Goal: Find specific page/section: Find specific page/section

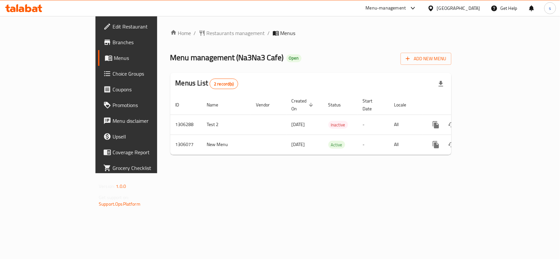
click at [468, 8] on div "[GEOGRAPHIC_DATA]" at bounding box center [458, 8] width 43 height 7
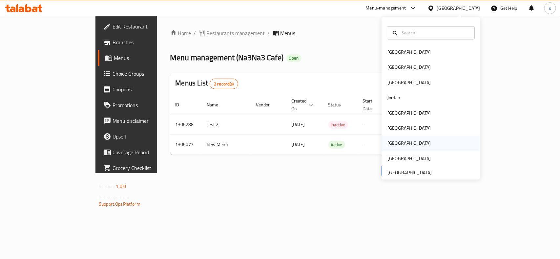
click at [387, 145] on div "[GEOGRAPHIC_DATA]" at bounding box center [408, 143] width 43 height 7
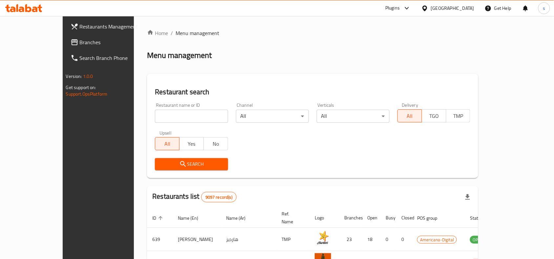
click at [80, 43] on span "Branches" at bounding box center [115, 42] width 70 height 8
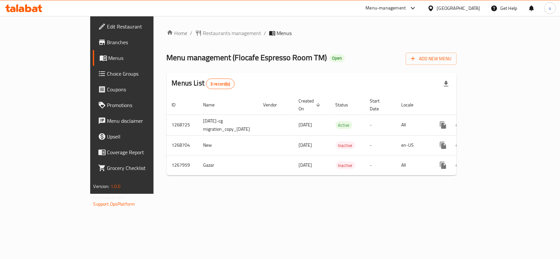
click at [471, 5] on div "[GEOGRAPHIC_DATA]" at bounding box center [458, 8] width 43 height 7
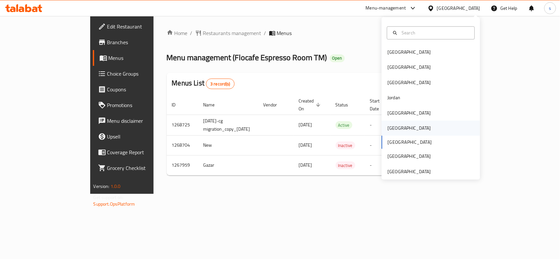
click at [389, 130] on div "[GEOGRAPHIC_DATA]" at bounding box center [408, 128] width 43 height 7
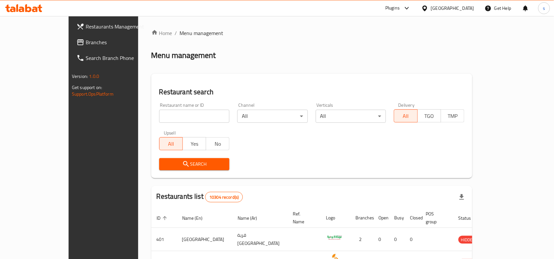
click at [86, 41] on span "Branches" at bounding box center [121, 42] width 70 height 8
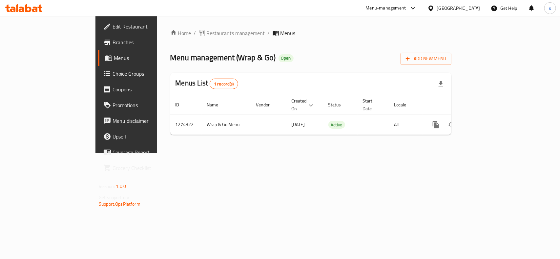
click at [437, 12] on div at bounding box center [432, 8] width 10 height 7
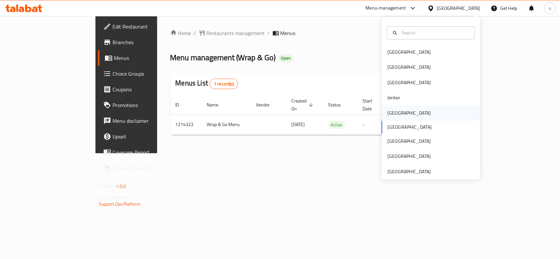
click at [392, 114] on div "[GEOGRAPHIC_DATA]" at bounding box center [408, 113] width 43 height 7
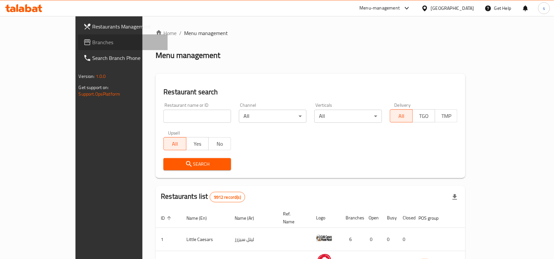
click at [93, 43] on span "Branches" at bounding box center [128, 42] width 70 height 8
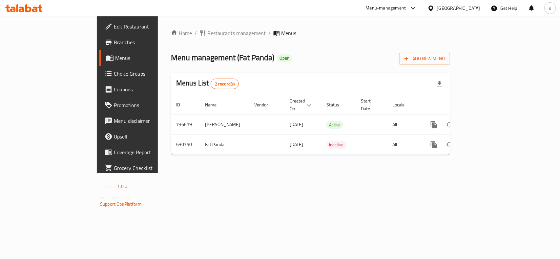
click at [474, 9] on div "[GEOGRAPHIC_DATA]" at bounding box center [458, 8] width 43 height 7
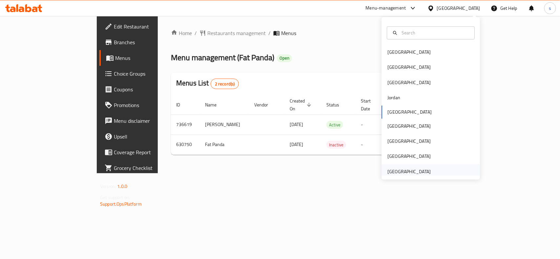
click at [419, 170] on div "[GEOGRAPHIC_DATA]" at bounding box center [408, 171] width 43 height 7
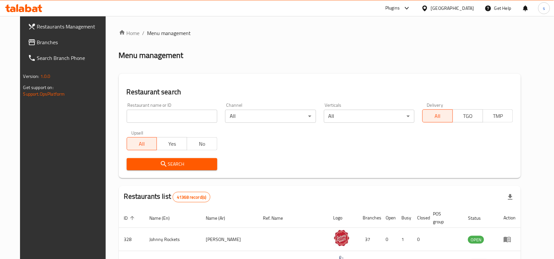
drag, startPoint x: 25, startPoint y: 41, endPoint x: 19, endPoint y: 49, distance: 9.6
click at [37, 41] on span "Branches" at bounding box center [72, 42] width 70 height 8
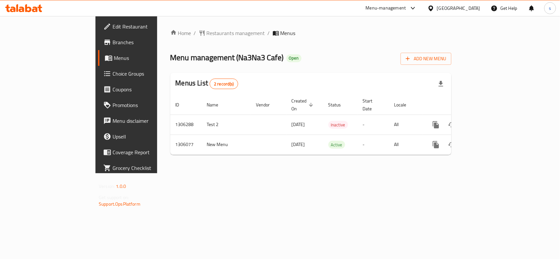
click at [448, 8] on div "[GEOGRAPHIC_DATA]" at bounding box center [458, 8] width 43 height 7
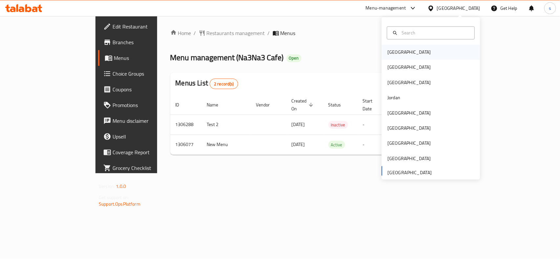
click at [387, 53] on div "[GEOGRAPHIC_DATA]" at bounding box center [408, 52] width 43 height 7
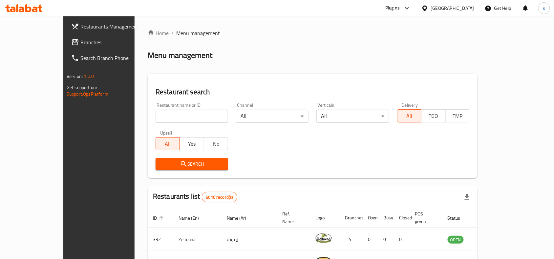
click at [466, 10] on div "[GEOGRAPHIC_DATA]" at bounding box center [452, 8] width 43 height 7
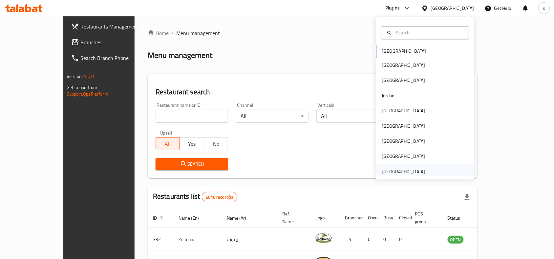
click at [400, 171] on div "[GEOGRAPHIC_DATA]" at bounding box center [403, 171] width 43 height 7
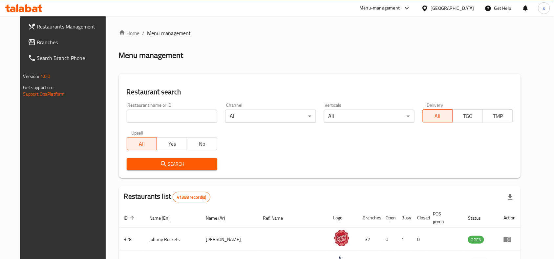
click at [37, 40] on span "Branches" at bounding box center [72, 42] width 70 height 8
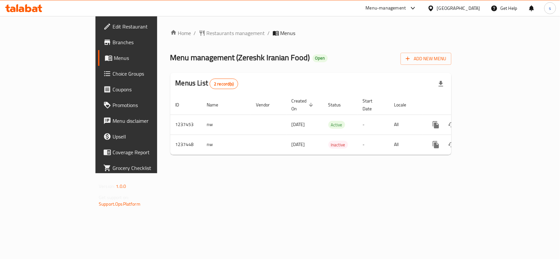
click at [472, 8] on div "[GEOGRAPHIC_DATA]" at bounding box center [458, 8] width 43 height 7
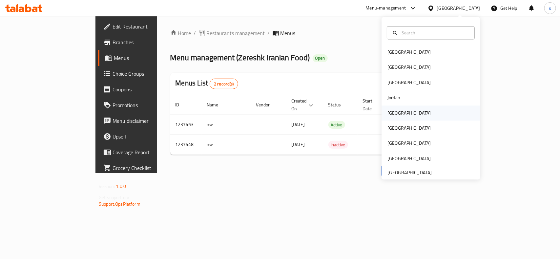
click at [392, 114] on div "[GEOGRAPHIC_DATA]" at bounding box center [408, 113] width 43 height 7
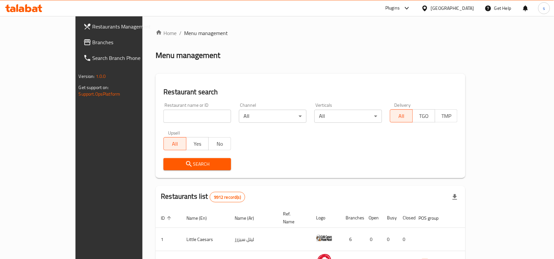
drag, startPoint x: 23, startPoint y: 40, endPoint x: 9, endPoint y: 50, distance: 17.5
click at [93, 40] on span "Branches" at bounding box center [128, 42] width 70 height 8
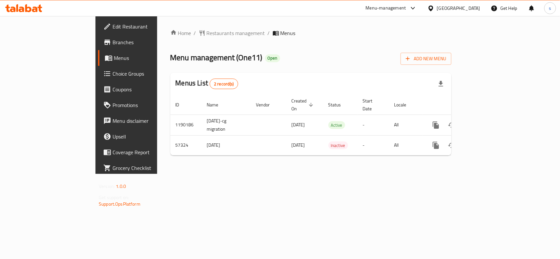
drag, startPoint x: 475, startPoint y: 9, endPoint x: 471, endPoint y: 11, distance: 3.8
click at [475, 9] on div "[GEOGRAPHIC_DATA]" at bounding box center [458, 8] width 43 height 7
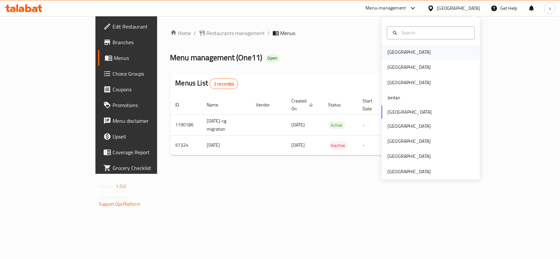
click at [401, 58] on div "[GEOGRAPHIC_DATA]" at bounding box center [409, 52] width 54 height 15
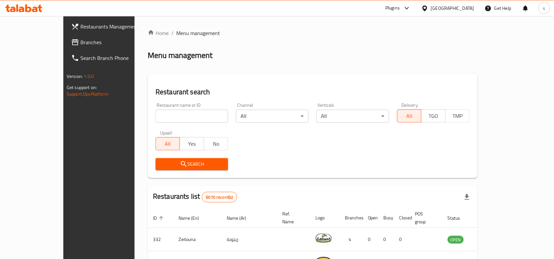
click at [463, 9] on div "[GEOGRAPHIC_DATA]" at bounding box center [452, 8] width 43 height 7
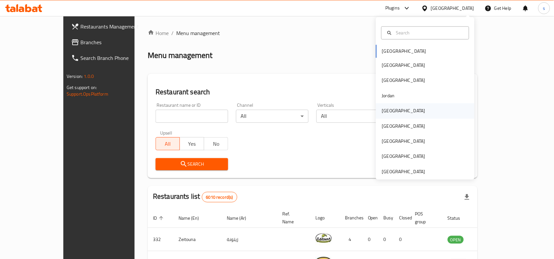
click at [384, 113] on div "[GEOGRAPHIC_DATA]" at bounding box center [403, 111] width 43 height 7
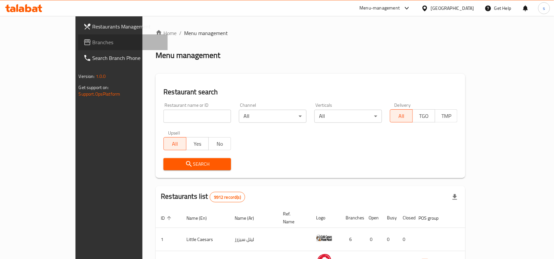
click at [78, 34] on link "Branches" at bounding box center [123, 42] width 90 height 16
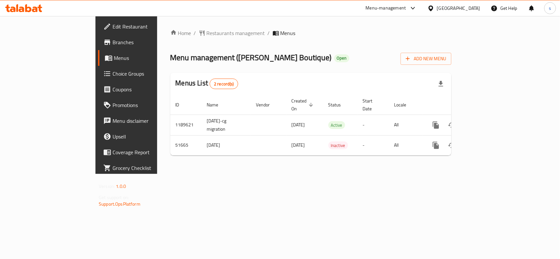
click at [437, 7] on div at bounding box center [432, 8] width 10 height 7
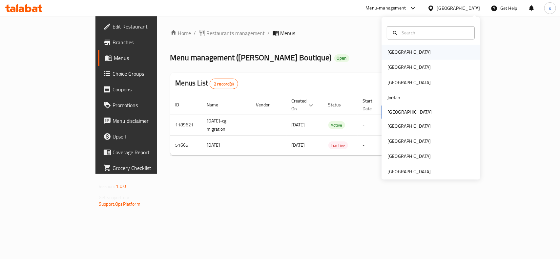
click at [389, 50] on div "[GEOGRAPHIC_DATA]" at bounding box center [408, 52] width 43 height 7
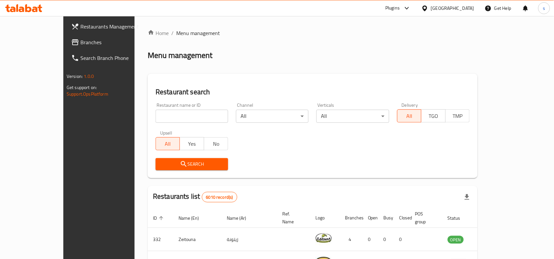
click at [463, 8] on div "[GEOGRAPHIC_DATA]" at bounding box center [452, 8] width 43 height 7
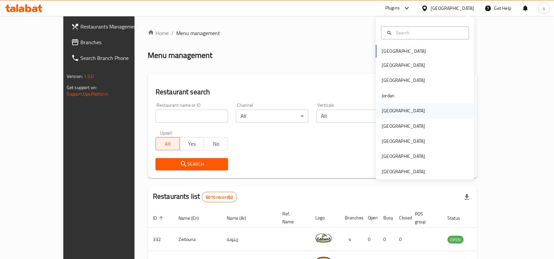
click at [387, 112] on div "[GEOGRAPHIC_DATA]" at bounding box center [403, 111] width 43 height 7
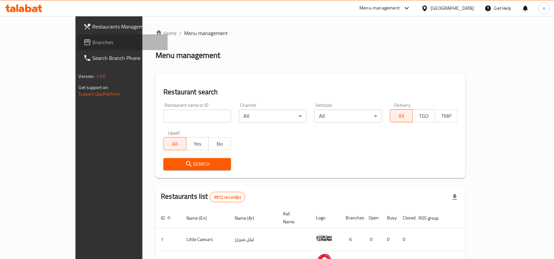
click at [93, 43] on span "Branches" at bounding box center [128, 42] width 70 height 8
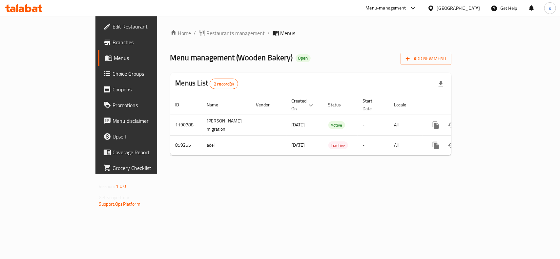
click at [475, 9] on div "[GEOGRAPHIC_DATA]" at bounding box center [458, 8] width 43 height 7
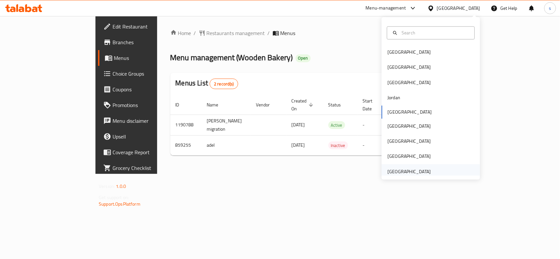
click at [398, 172] on div "[GEOGRAPHIC_DATA]" at bounding box center [408, 171] width 43 height 7
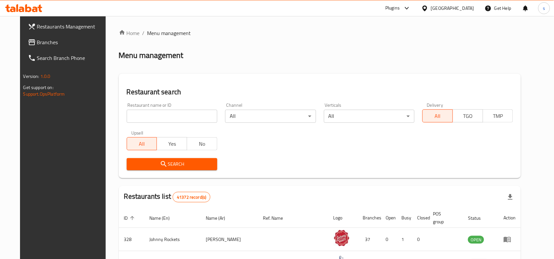
click at [448, 7] on div "[GEOGRAPHIC_DATA]" at bounding box center [452, 8] width 43 height 7
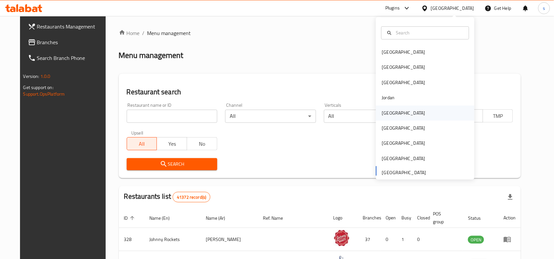
click at [384, 114] on div "[GEOGRAPHIC_DATA]" at bounding box center [403, 113] width 43 height 7
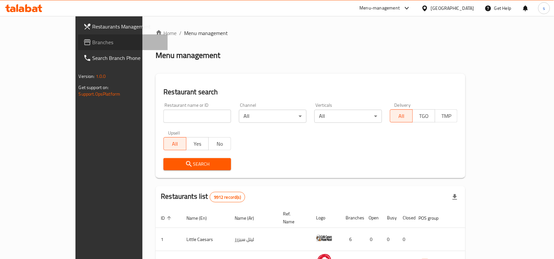
click at [93, 42] on span "Branches" at bounding box center [128, 42] width 70 height 8
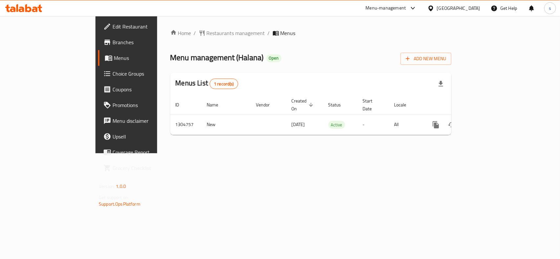
click at [476, 9] on div "[GEOGRAPHIC_DATA]" at bounding box center [458, 8] width 43 height 7
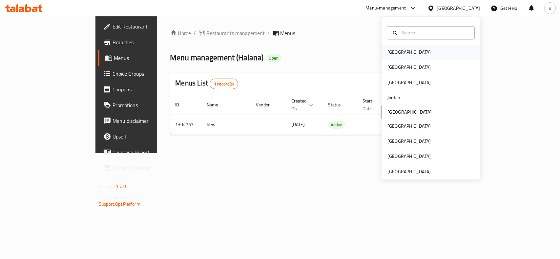
click at [388, 50] on div "[GEOGRAPHIC_DATA]" at bounding box center [408, 52] width 43 height 7
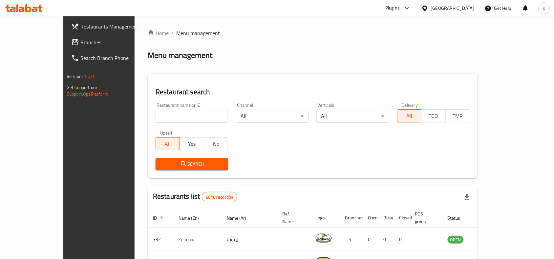
drag, startPoint x: 463, startPoint y: 8, endPoint x: 464, endPoint y: 12, distance: 4.4
click at [463, 8] on div "Bahrain" at bounding box center [452, 8] width 43 height 7
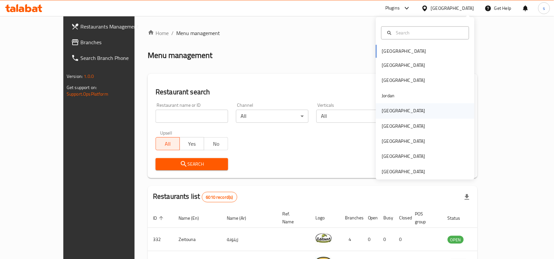
click at [394, 112] on div "Kuwait" at bounding box center [404, 111] width 54 height 15
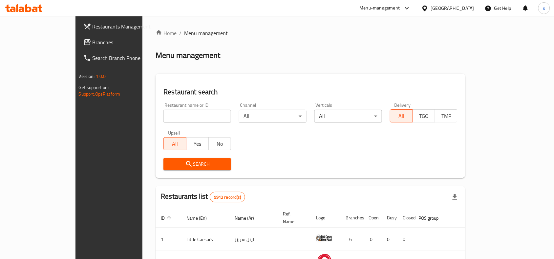
click at [93, 43] on span "Branches" at bounding box center [128, 42] width 70 height 8
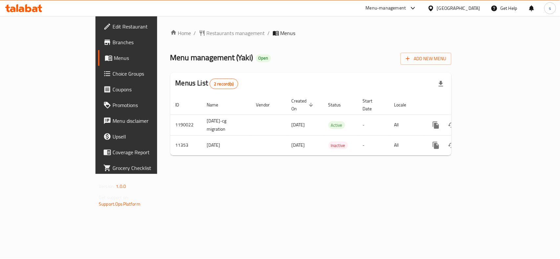
click at [471, 7] on div "[GEOGRAPHIC_DATA]" at bounding box center [458, 8] width 43 height 7
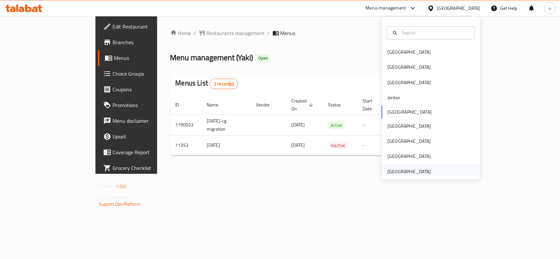
click at [419, 175] on div "[GEOGRAPHIC_DATA]" at bounding box center [408, 171] width 43 height 7
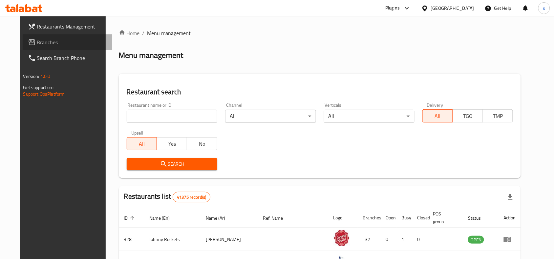
click at [37, 44] on span "Branches" at bounding box center [72, 42] width 70 height 8
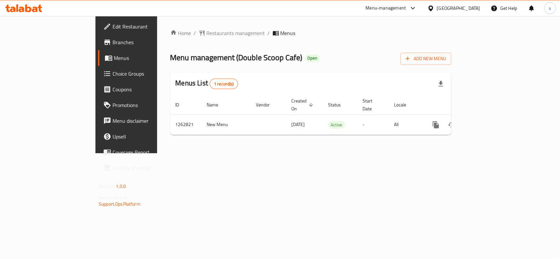
click at [459, 6] on div "[GEOGRAPHIC_DATA]" at bounding box center [458, 8] width 43 height 7
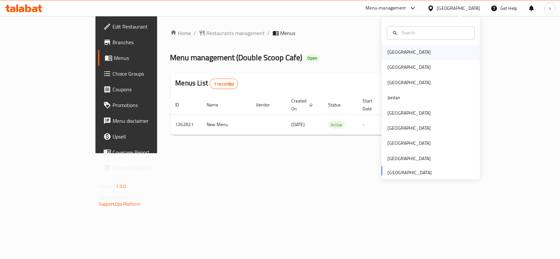
click at [396, 48] on div "Bahrain" at bounding box center [409, 52] width 54 height 15
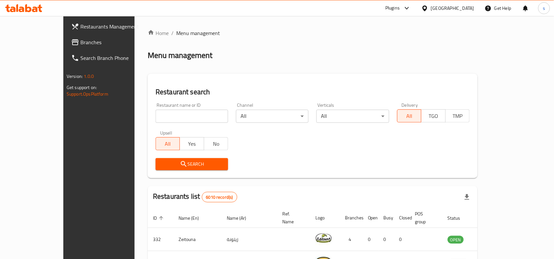
click at [466, 9] on div "Bahrain" at bounding box center [452, 8] width 43 height 7
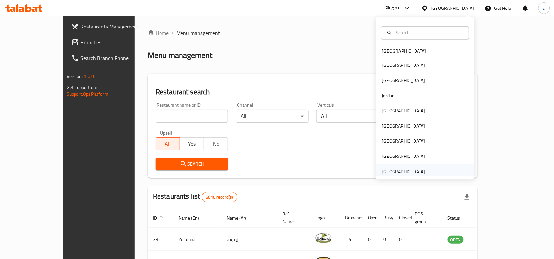
click at [390, 171] on div "[GEOGRAPHIC_DATA]" at bounding box center [403, 171] width 43 height 7
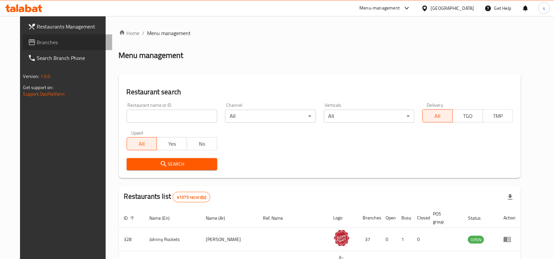
click at [37, 46] on span "Branches" at bounding box center [72, 42] width 70 height 8
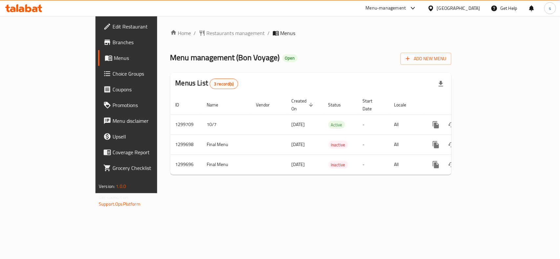
drag, startPoint x: 455, startPoint y: 9, endPoint x: 436, endPoint y: 16, distance: 20.1
click at [455, 9] on div "[GEOGRAPHIC_DATA]" at bounding box center [458, 8] width 43 height 7
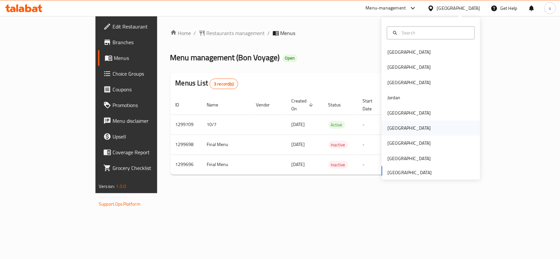
click at [391, 128] on div "[GEOGRAPHIC_DATA]" at bounding box center [408, 128] width 43 height 7
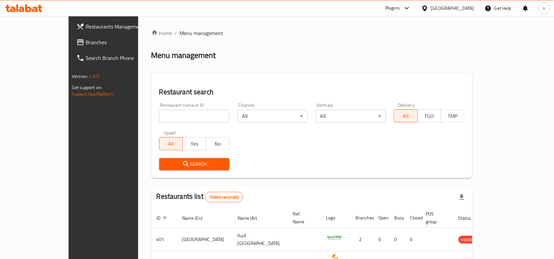
click at [86, 38] on span "Branches" at bounding box center [121, 42] width 70 height 8
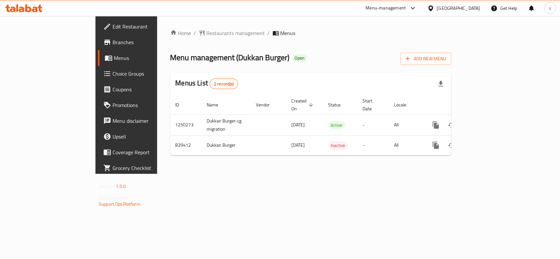
click at [472, 10] on div "[GEOGRAPHIC_DATA]" at bounding box center [458, 8] width 43 height 7
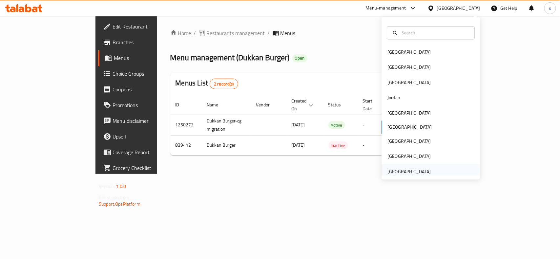
click at [417, 173] on div "[GEOGRAPHIC_DATA]" at bounding box center [408, 171] width 43 height 7
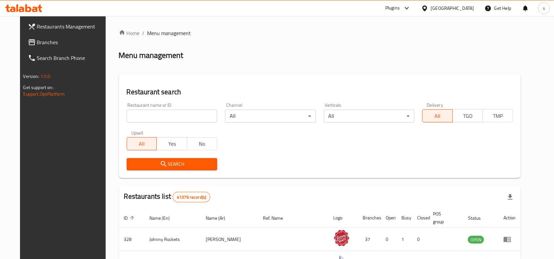
click at [37, 43] on span "Branches" at bounding box center [72, 42] width 70 height 8
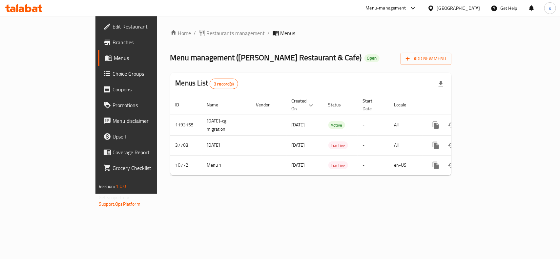
click at [455, 7] on div "[GEOGRAPHIC_DATA]" at bounding box center [458, 8] width 43 height 7
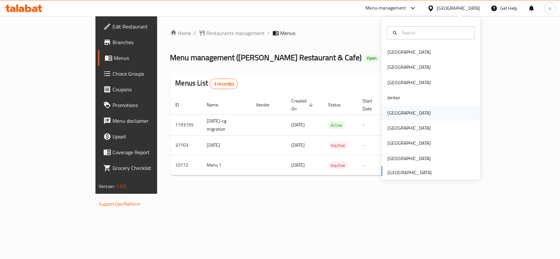
click at [396, 117] on div "Kuwait" at bounding box center [409, 113] width 54 height 15
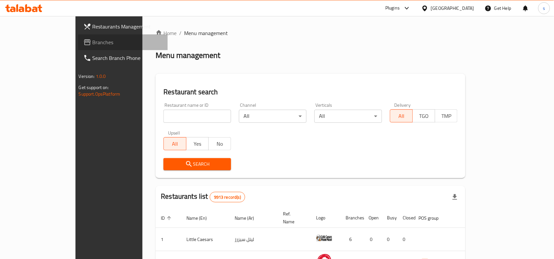
click at [93, 43] on span "Branches" at bounding box center [128, 42] width 70 height 8
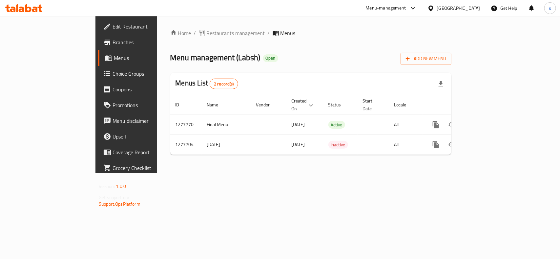
click at [476, 9] on div "[GEOGRAPHIC_DATA]" at bounding box center [458, 8] width 43 height 7
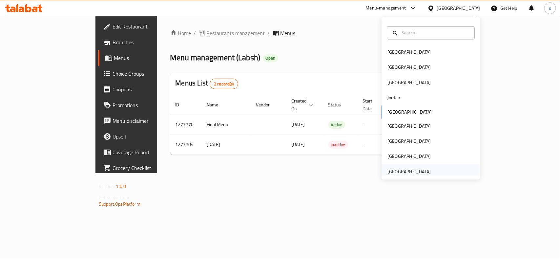
click at [413, 172] on div "[GEOGRAPHIC_DATA]" at bounding box center [408, 171] width 43 height 7
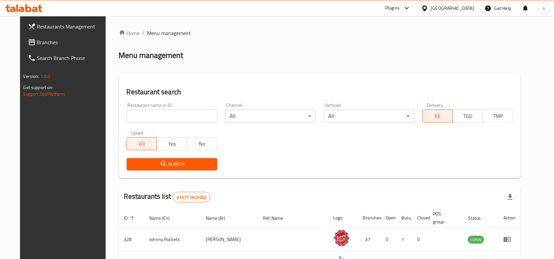
click at [37, 42] on span "Branches" at bounding box center [72, 42] width 70 height 8
